Goal: Information Seeking & Learning: Learn about a topic

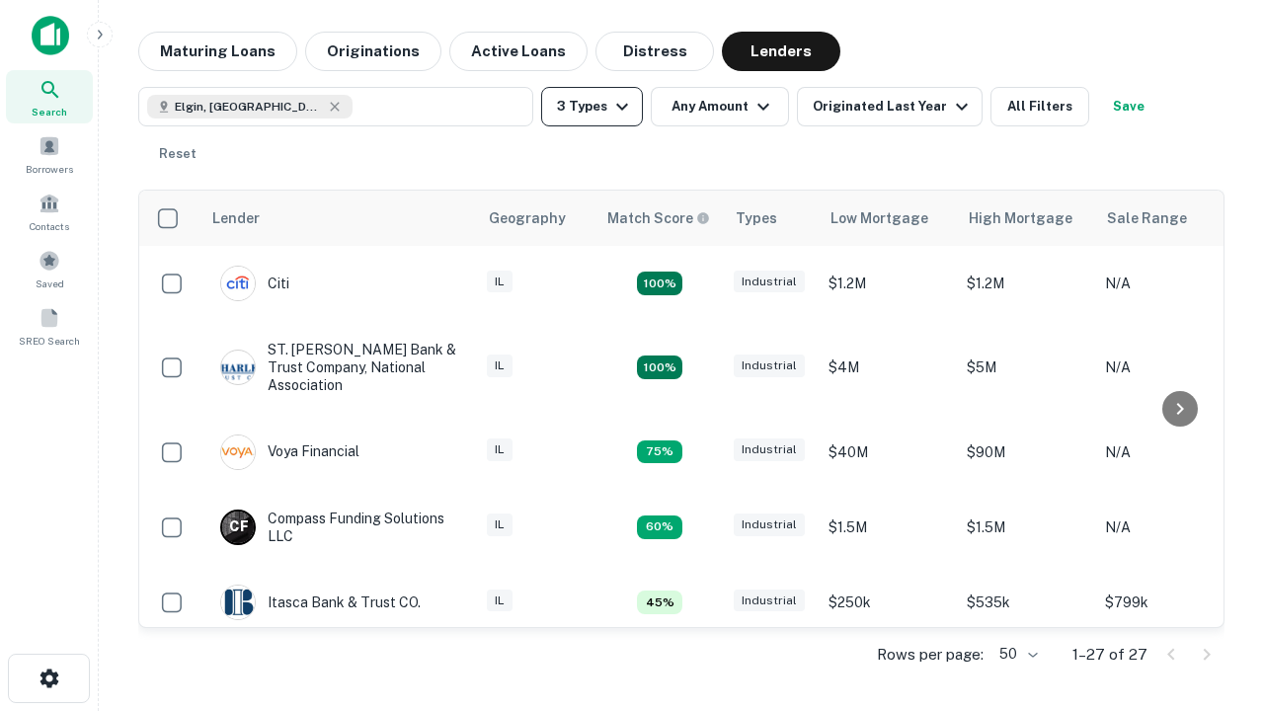
click at [592, 107] on button "3 Types" at bounding box center [592, 107] width 102 height 40
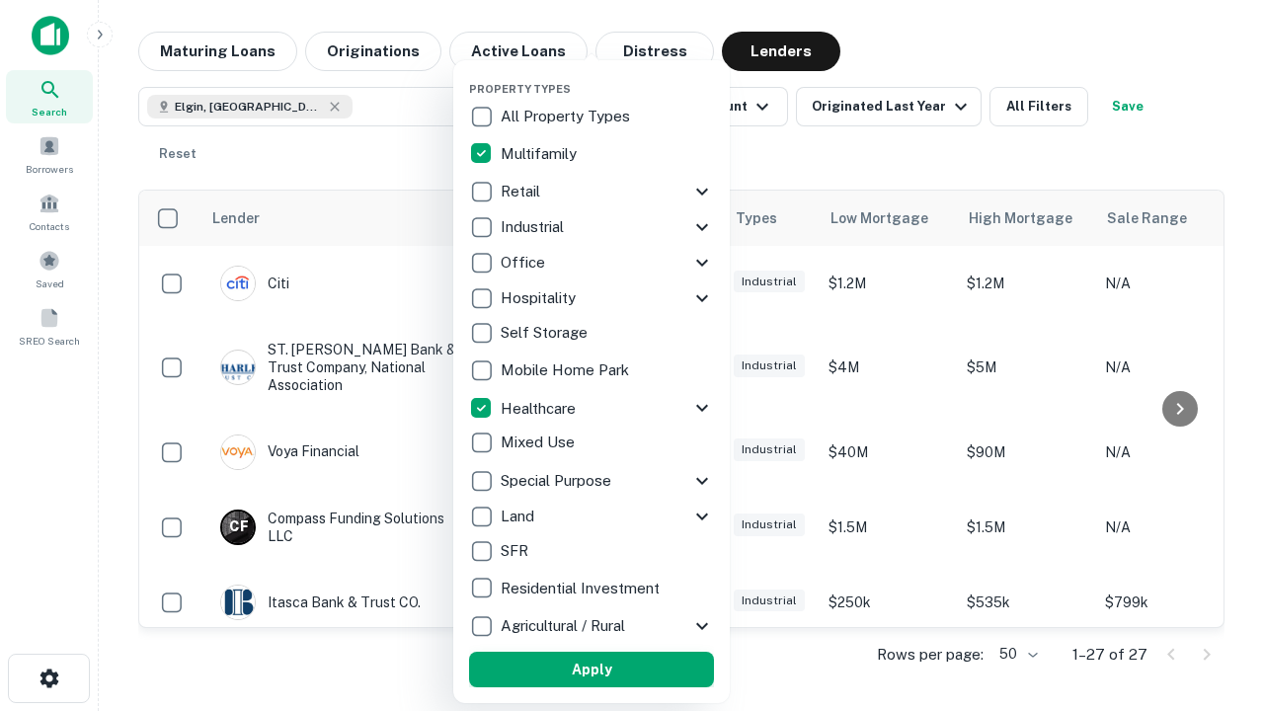
click at [592, 670] on button "Apply" at bounding box center [591, 670] width 245 height 36
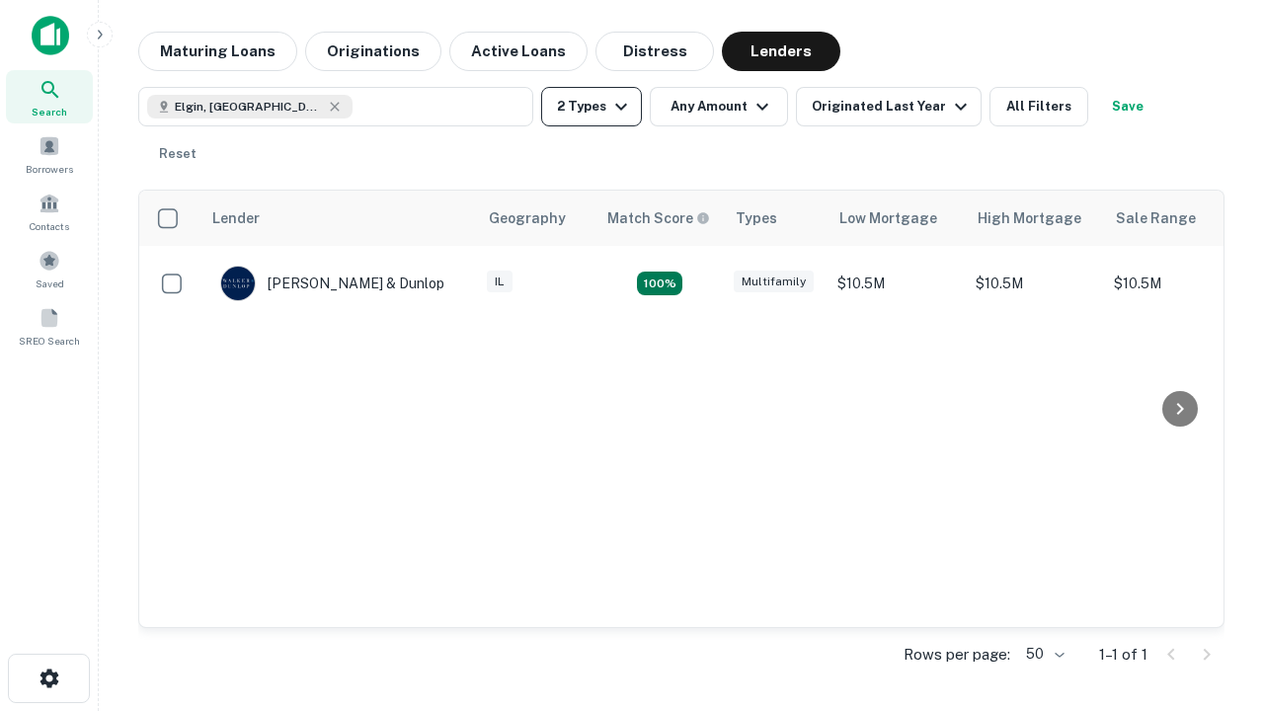
click at [592, 107] on button "2 Types" at bounding box center [591, 107] width 101 height 40
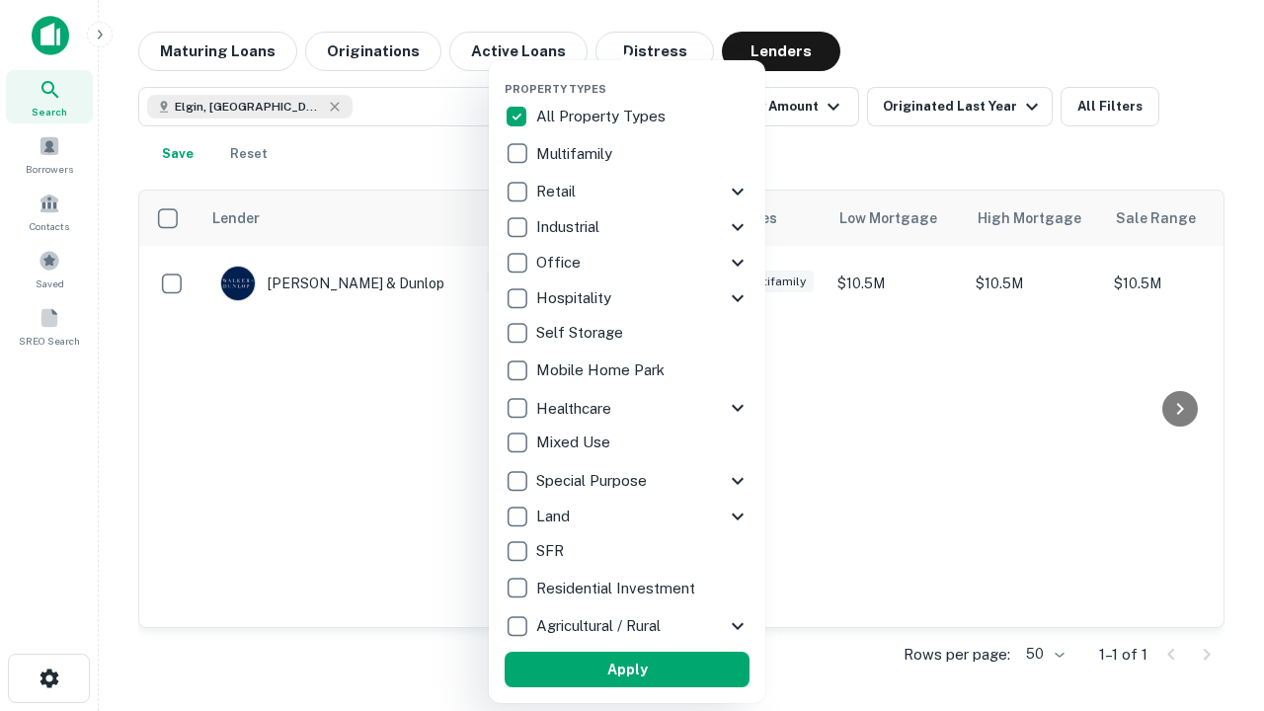
click at [627, 670] on button "Apply" at bounding box center [627, 670] width 245 height 36
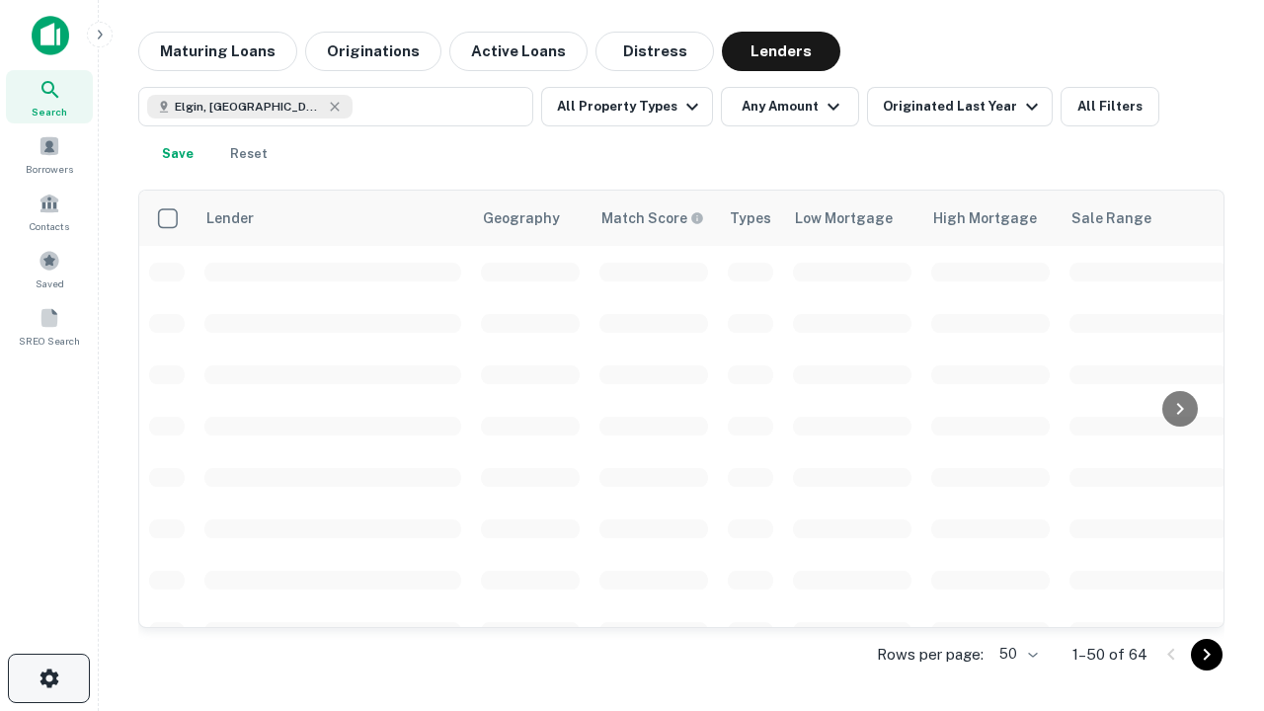
click at [48, 679] on icon "button" at bounding box center [50, 679] width 24 height 24
